Goal: Communication & Community: Answer question/provide support

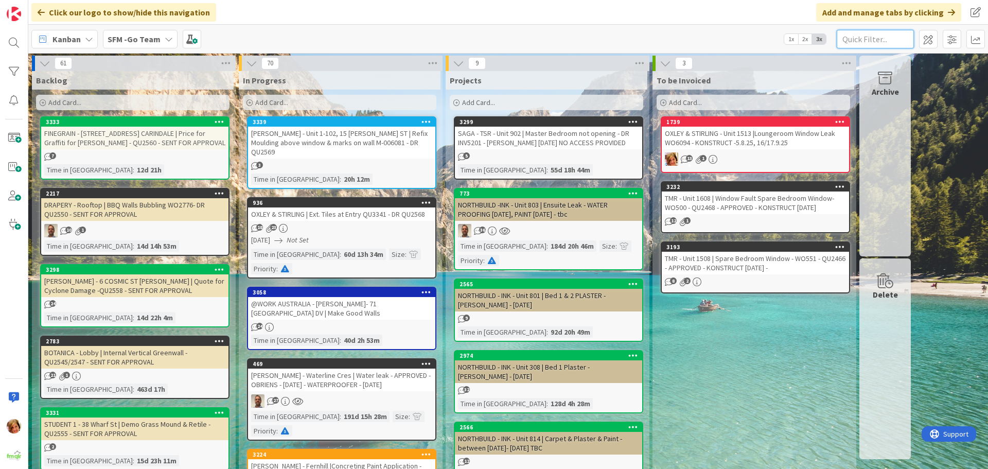
click at [875, 40] on input "text" at bounding box center [875, 39] width 77 height 19
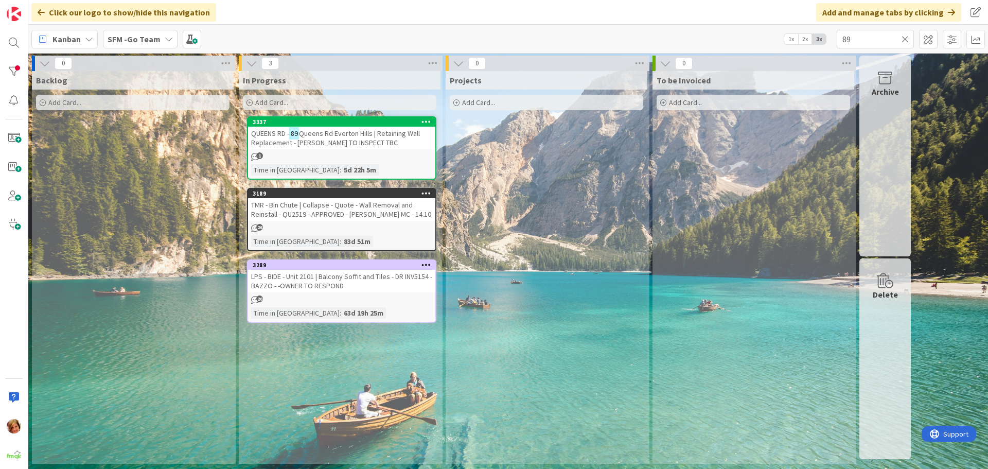
click at [364, 135] on span "Queens Rd Everton Hills | Retaining Wall Replacement - [PERSON_NAME] TO INSPECT…" at bounding box center [335, 138] width 169 height 19
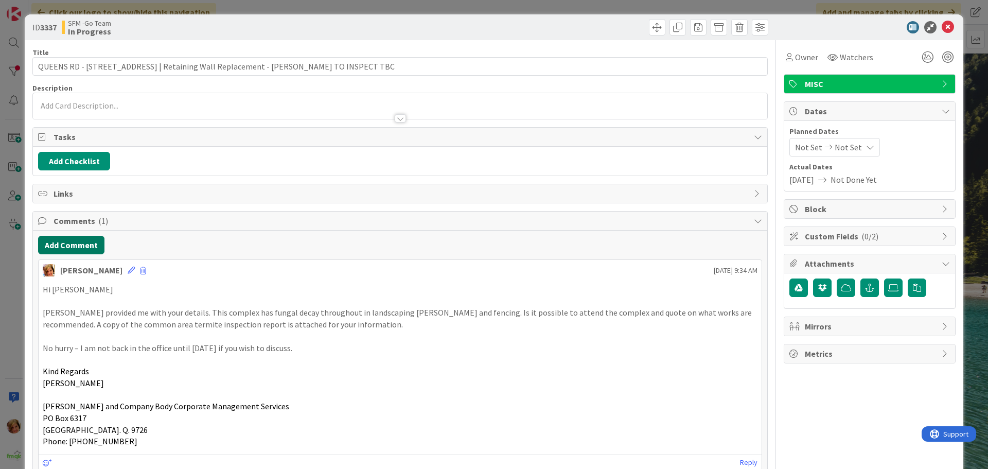
click at [79, 242] on button "Add Comment" at bounding box center [71, 245] width 66 height 19
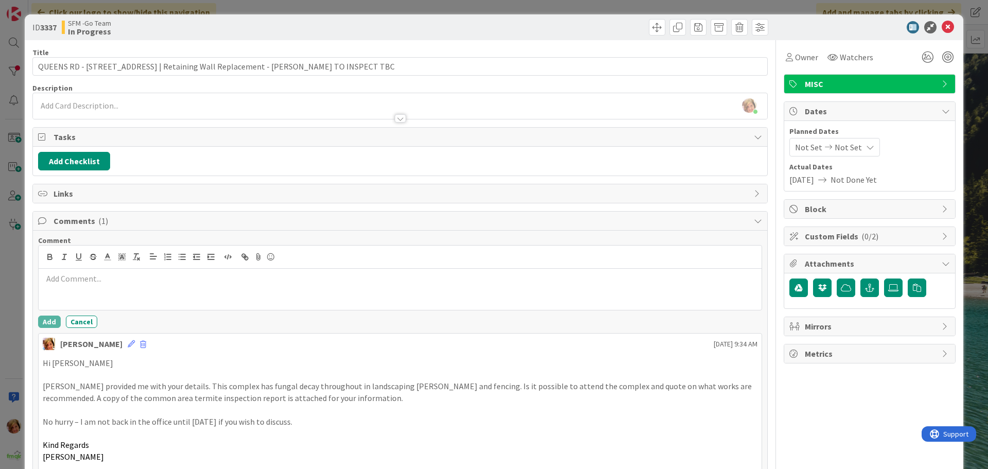
click at [107, 295] on div at bounding box center [400, 289] width 723 height 41
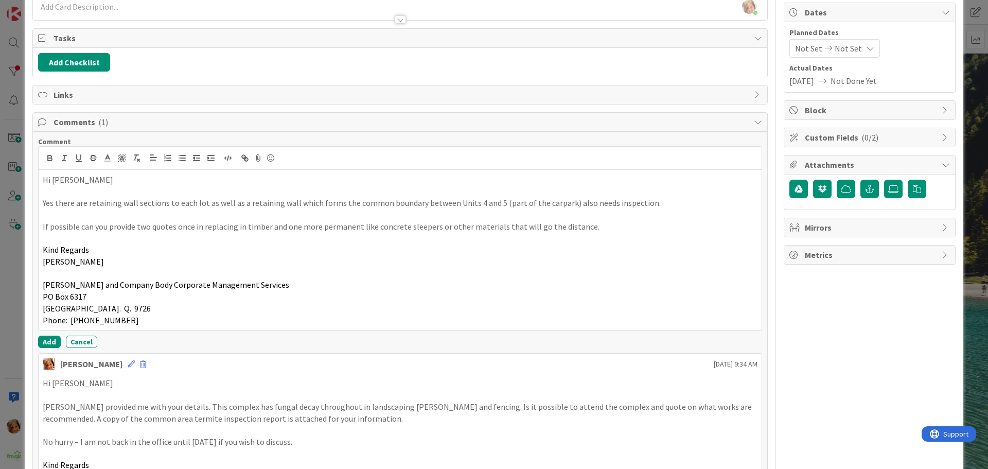
scroll to position [103, 0]
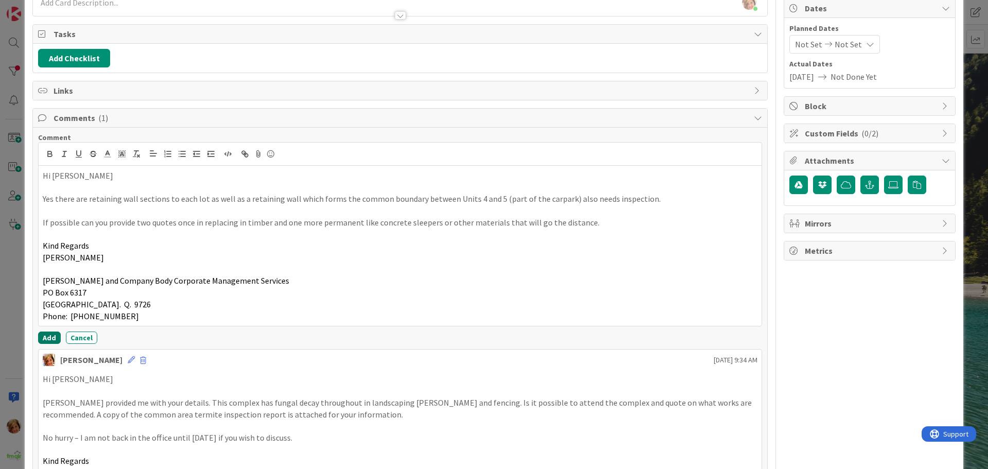
click at [49, 335] on button "Add" at bounding box center [49, 337] width 23 height 12
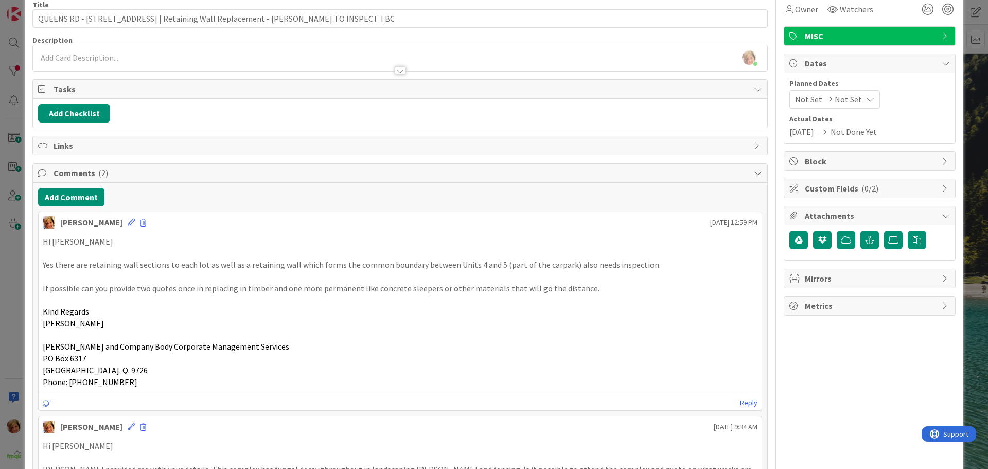
scroll to position [0, 0]
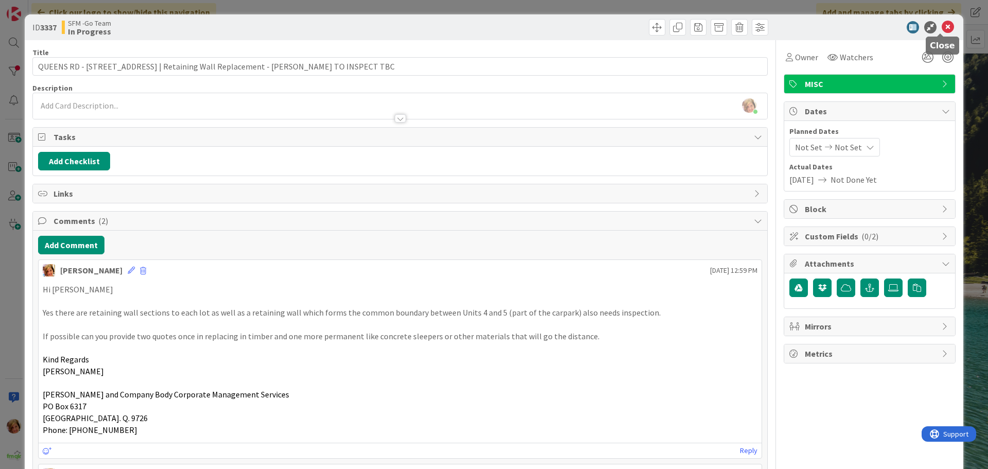
click at [942, 27] on icon at bounding box center [948, 27] width 12 height 12
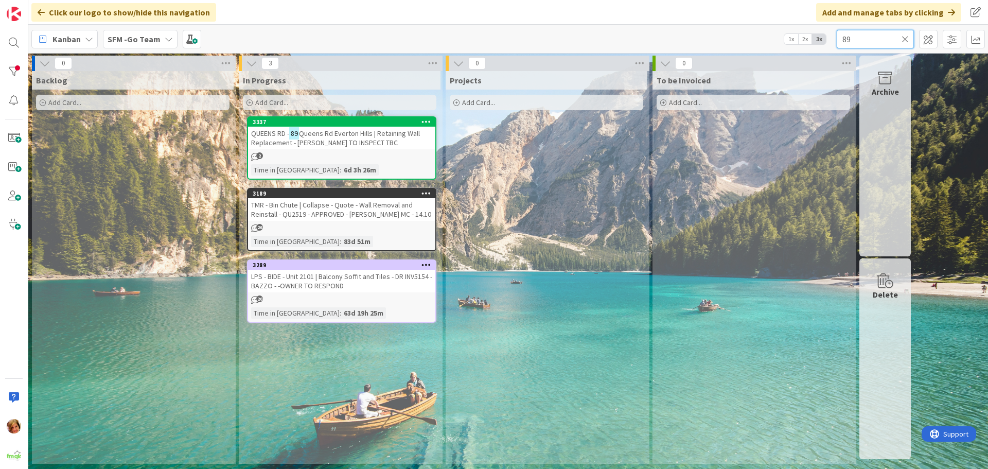
click at [872, 37] on input "89" at bounding box center [875, 39] width 77 height 19
type input "8"
type input "SOUTHPORT"
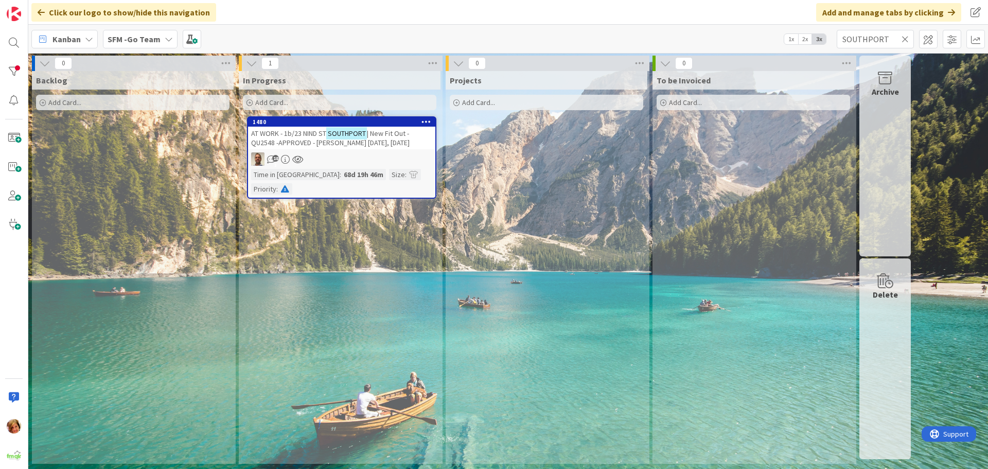
click at [382, 136] on span "| New Fit Out -QU2548 -APPROVED - [PERSON_NAME] [DATE], [DATE]" at bounding box center [330, 138] width 159 height 19
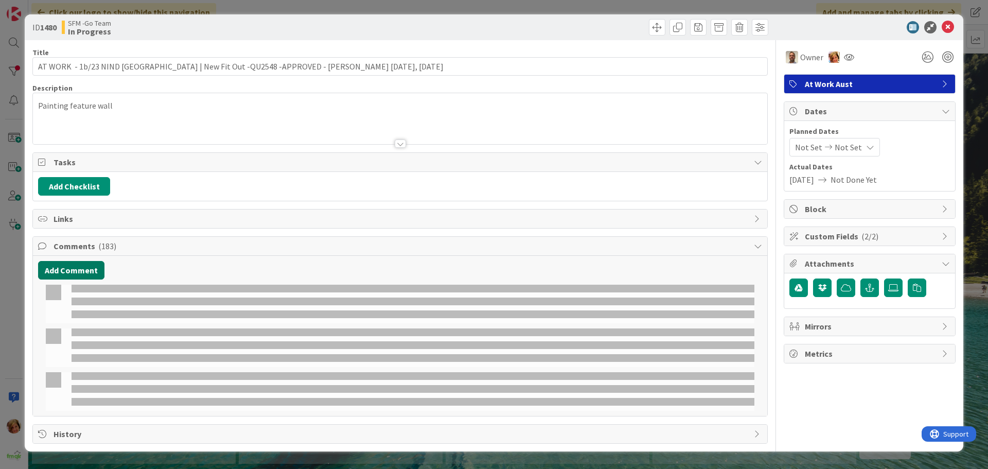
click at [77, 272] on button "Add Comment" at bounding box center [71, 270] width 66 height 19
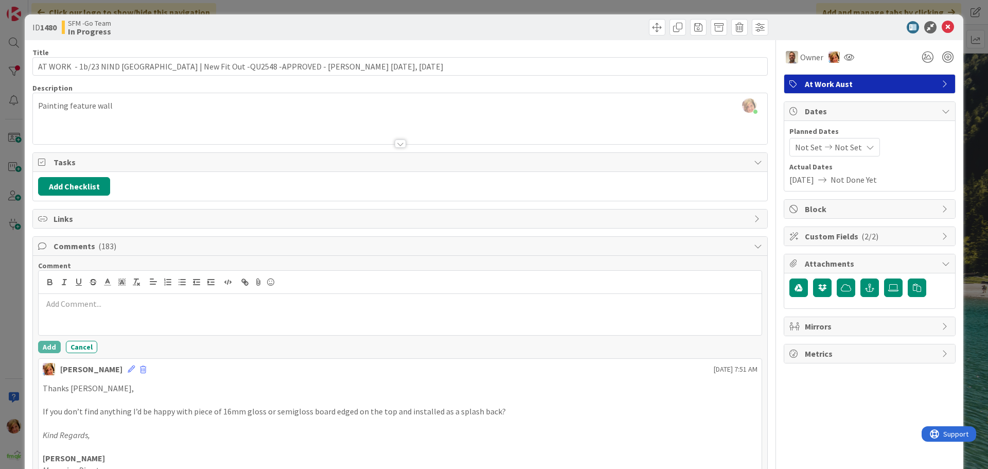
click at [82, 307] on p at bounding box center [400, 304] width 715 height 12
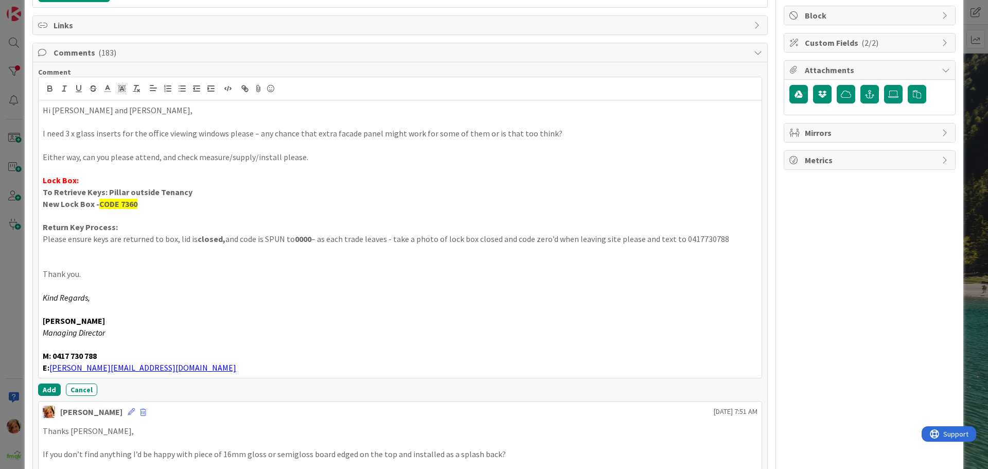
scroll to position [200, 0]
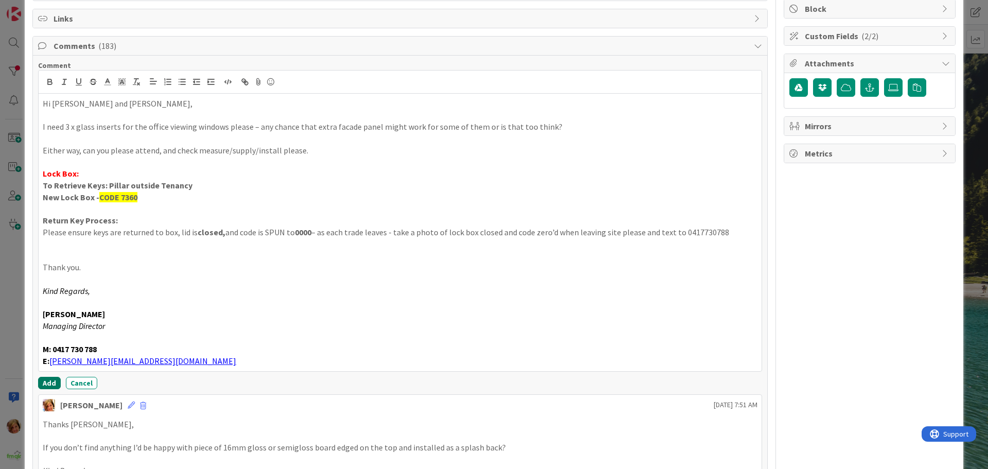
click at [51, 382] on button "Add" at bounding box center [49, 383] width 23 height 12
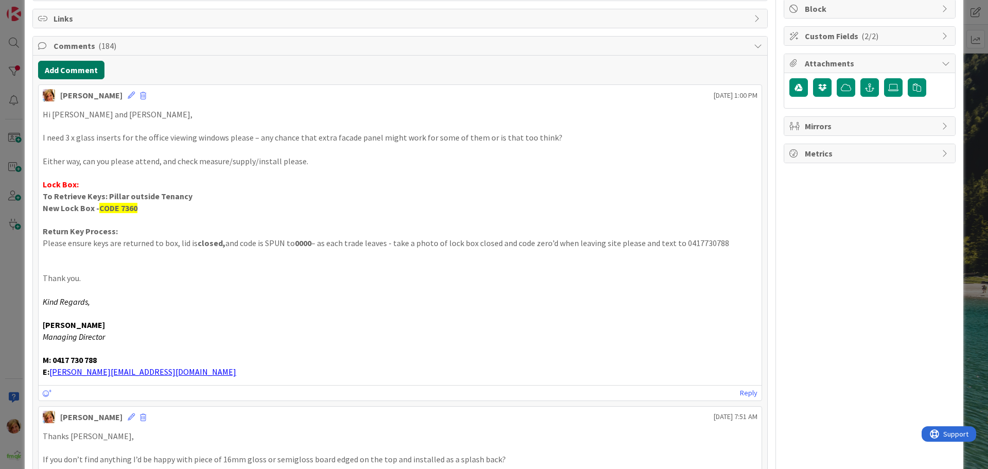
click at [76, 72] on button "Add Comment" at bounding box center [71, 70] width 66 height 19
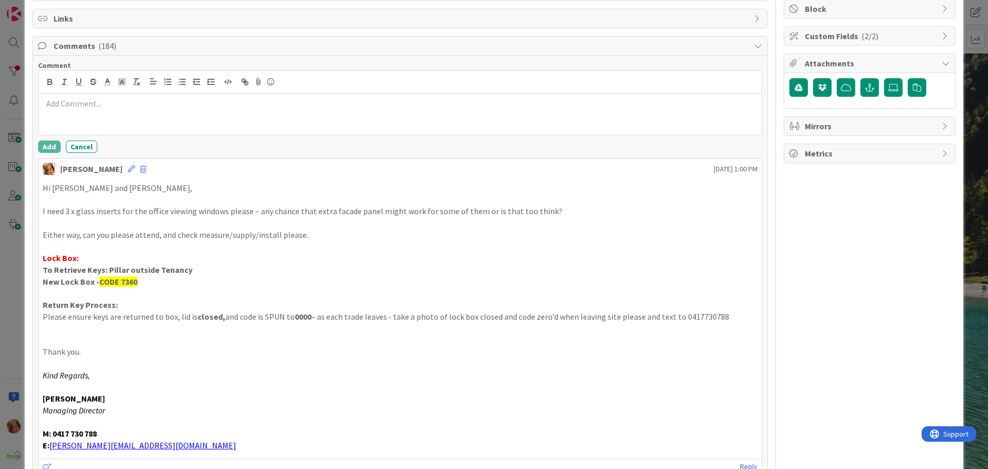
click at [94, 111] on div at bounding box center [400, 114] width 723 height 41
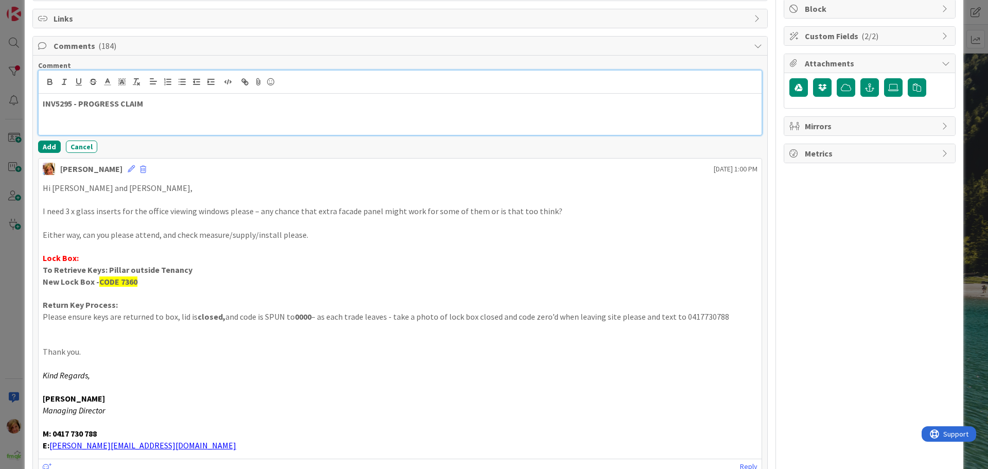
click at [165, 106] on p "INV5295 - PROGRESS CLAIM" at bounding box center [400, 104] width 715 height 12
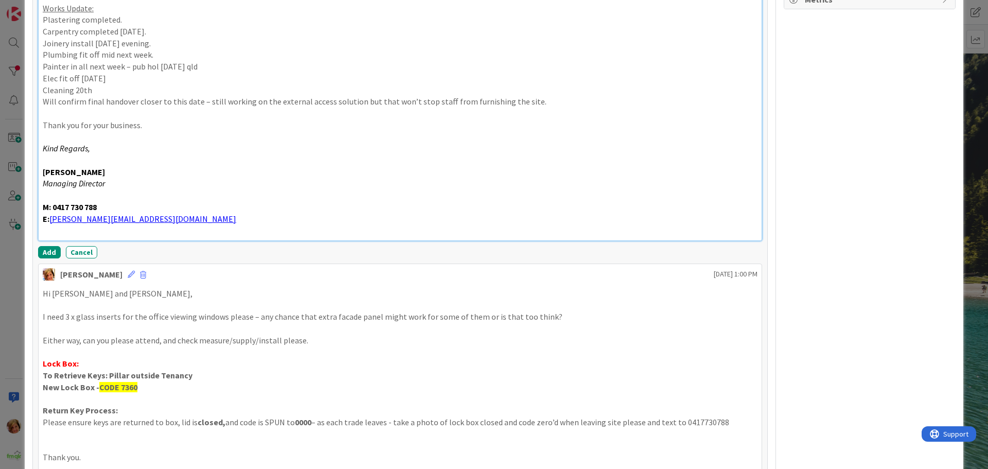
scroll to position [355, 0]
click at [49, 250] on button "Add" at bounding box center [49, 251] width 23 height 12
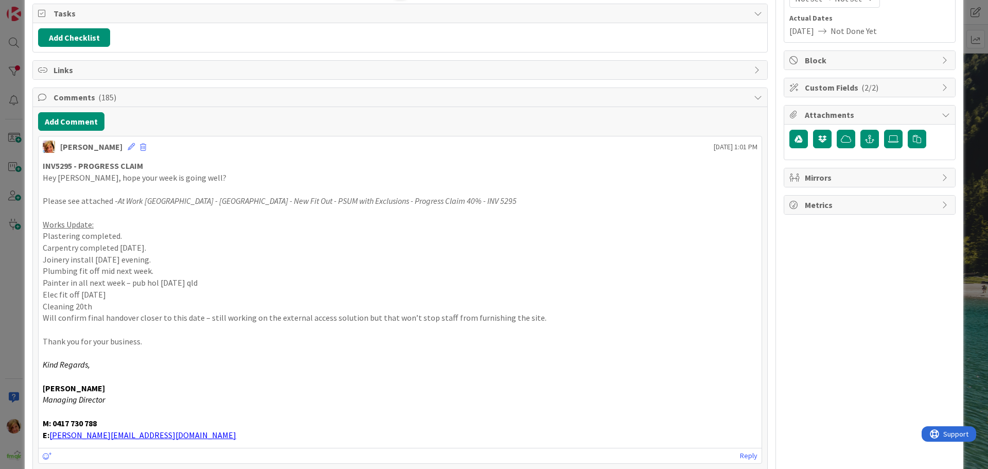
scroll to position [0, 0]
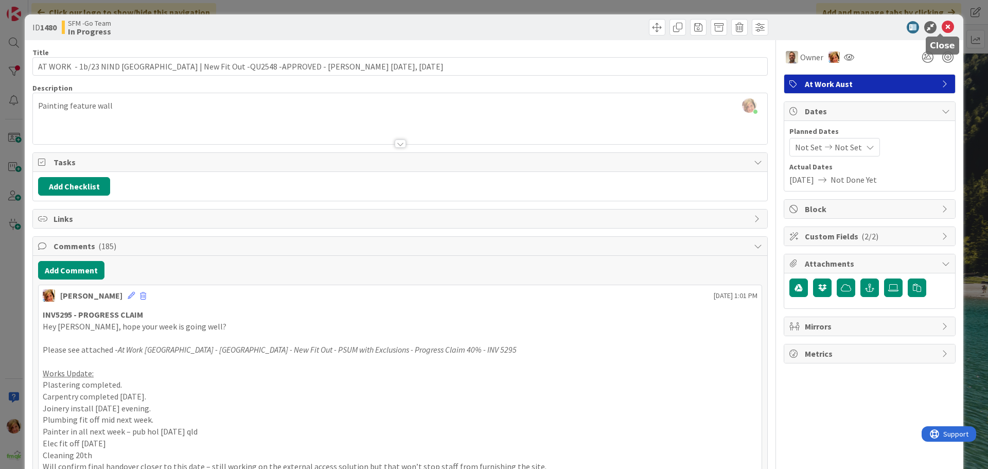
click at [942, 23] on icon at bounding box center [948, 27] width 12 height 12
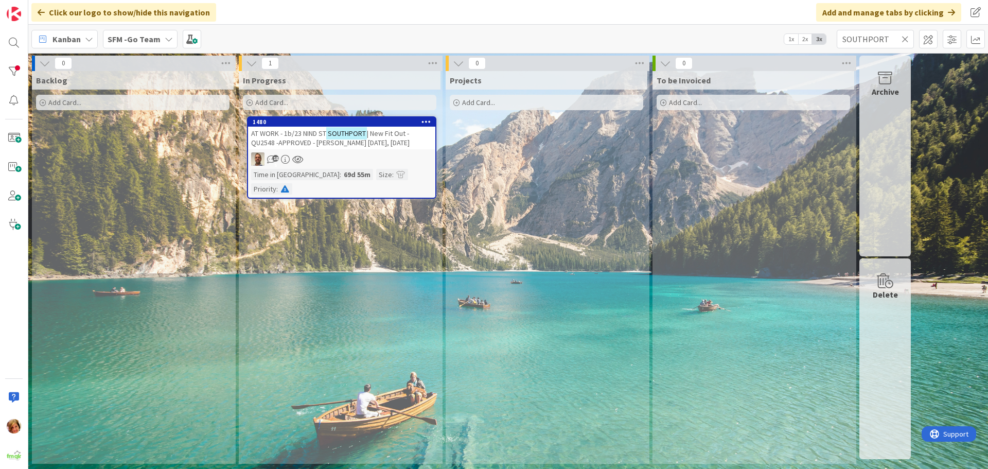
click at [302, 135] on span "AT WORK - 1b/23 NIND ST" at bounding box center [288, 133] width 75 height 9
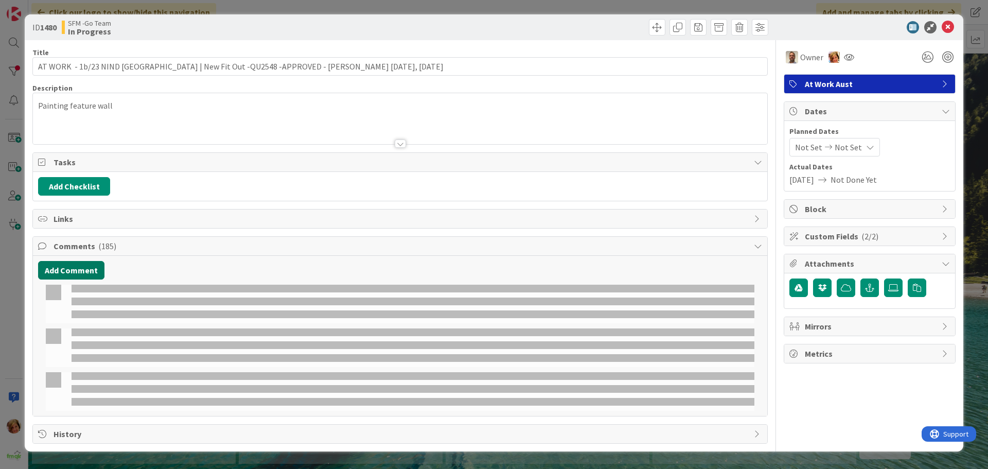
click at [77, 270] on button "Add Comment" at bounding box center [71, 270] width 66 height 19
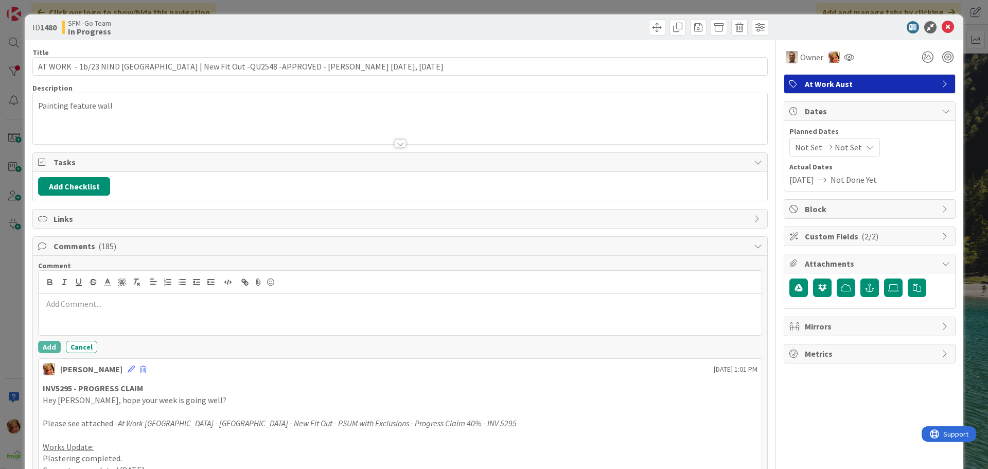
click at [79, 310] on div at bounding box center [400, 314] width 723 height 41
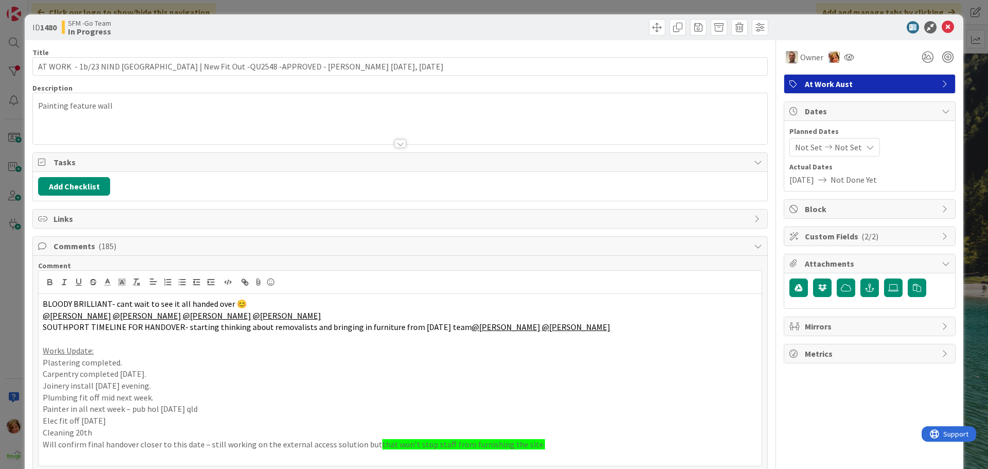
scroll to position [154, 0]
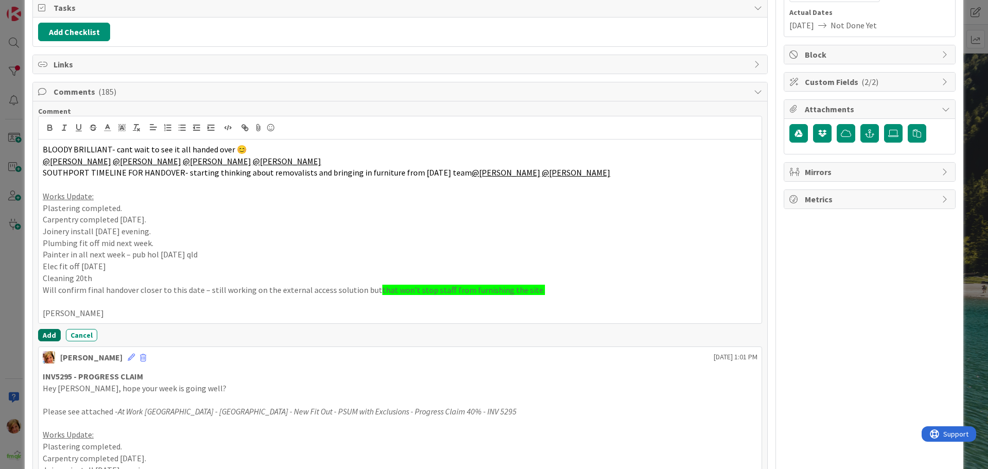
click at [47, 339] on button "Add" at bounding box center [49, 335] width 23 height 12
